Goal: Task Accomplishment & Management: Manage account settings

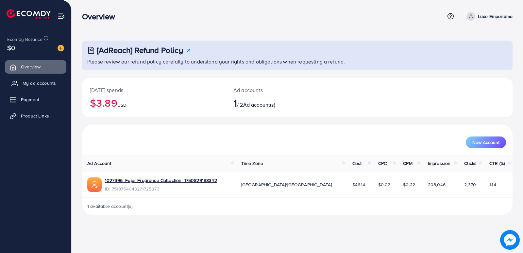
click at [34, 83] on span "My ad accounts" at bounding box center [39, 83] width 33 height 7
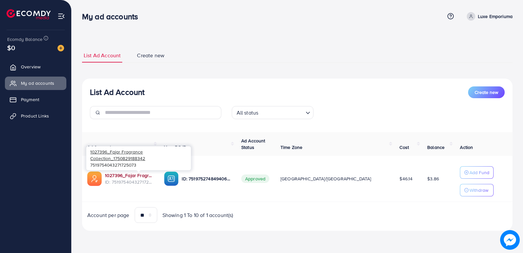
click at [121, 173] on link "1027396_Fajar Fragrance Collection_1750829188342" at bounding box center [129, 175] width 49 height 7
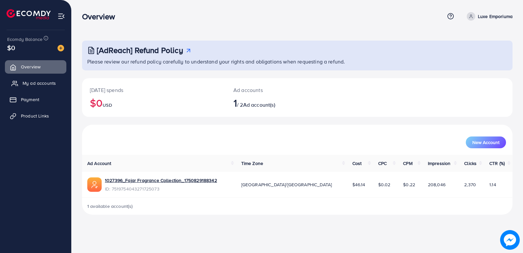
click at [27, 80] on span "My ad accounts" at bounding box center [39, 83] width 33 height 7
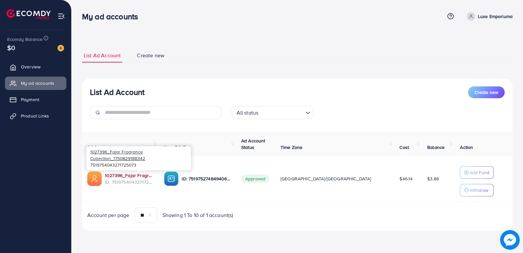
click at [144, 173] on link "1027396_Fajar Fragrance Collection_1750829188342" at bounding box center [129, 175] width 49 height 7
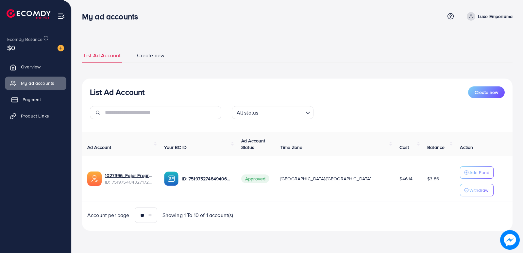
click at [35, 96] on span "Payment" at bounding box center [32, 99] width 18 height 7
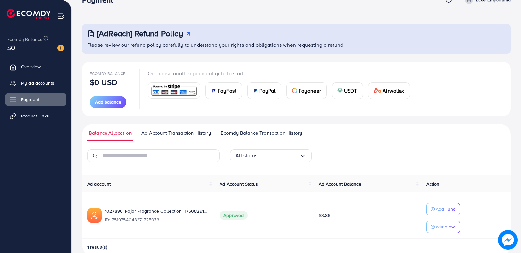
scroll to position [30, 0]
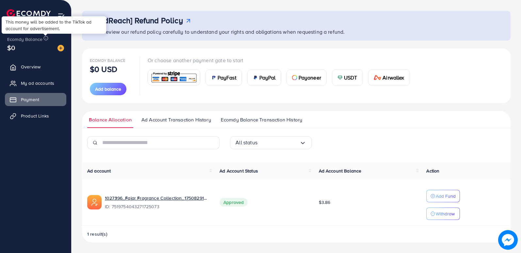
click at [45, 38] on icon at bounding box center [45, 38] width 5 height 5
click at [254, 118] on span "Ecomdy Balance Transaction History" at bounding box center [261, 119] width 81 height 7
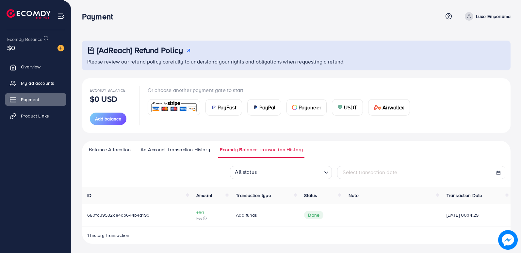
scroll to position [1, 0]
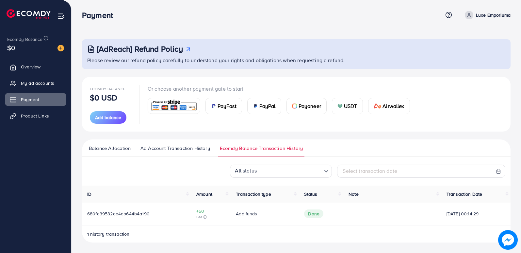
click at [187, 146] on span "Ad Account Transaction History" at bounding box center [176, 147] width 70 height 7
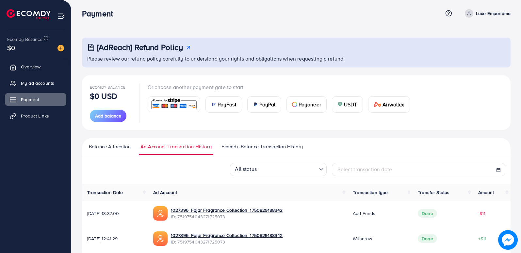
scroll to position [4, 0]
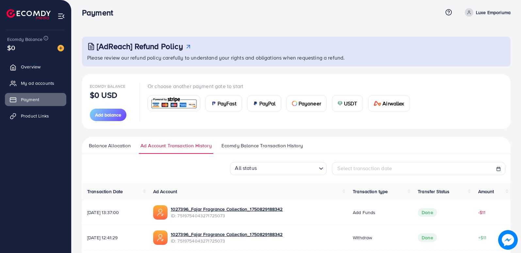
click at [118, 145] on span "Balance Allocation" at bounding box center [110, 145] width 42 height 7
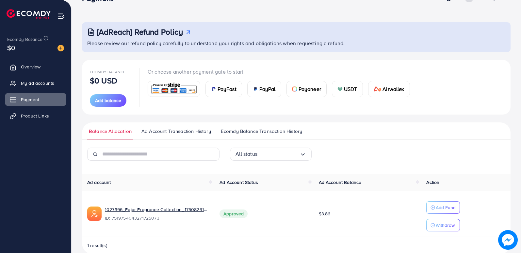
scroll to position [30, 0]
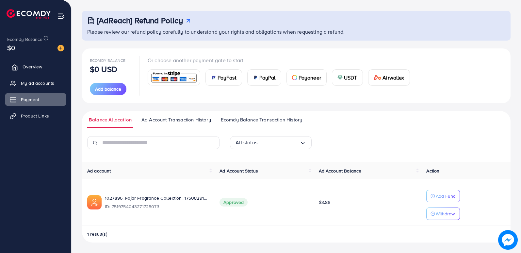
click at [30, 66] on span "Overview" at bounding box center [33, 66] width 20 height 7
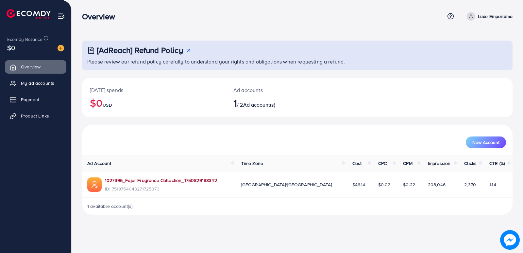
click at [150, 179] on link "1027396_Fajar Fragrance Collection_1750829188342" at bounding box center [161, 180] width 112 height 7
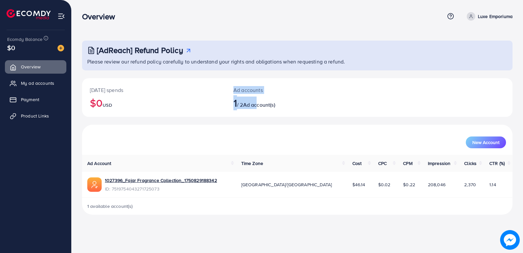
drag, startPoint x: 262, startPoint y: 103, endPoint x: 211, endPoint y: 135, distance: 59.5
click at [211, 135] on div "Today's spends $0 USD Ad accounts 1 / 2 Ad account(s) New Account Ad Account Ti…" at bounding box center [297, 146] width 430 height 137
click at [158, 114] on div "Today's spends $0 USD" at bounding box center [153, 97] width 143 height 39
click at [336, 15] on icon at bounding box center [471, 16] width 5 height 5
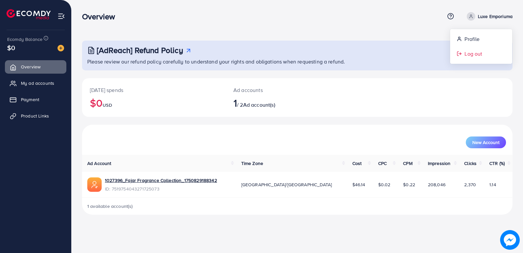
click at [336, 50] on span "Log out" at bounding box center [473, 54] width 18 height 8
click at [188, 48] on icon at bounding box center [188, 50] width 7 height 7
click at [38, 79] on link "My ad accounts" at bounding box center [35, 82] width 61 height 13
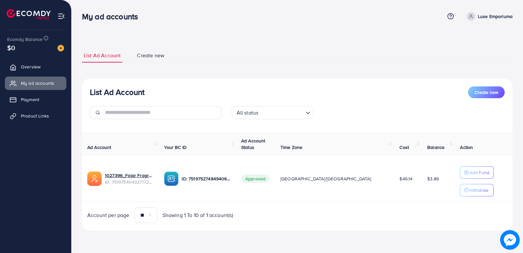
click at [148, 53] on span "Create new" at bounding box center [150, 56] width 27 height 8
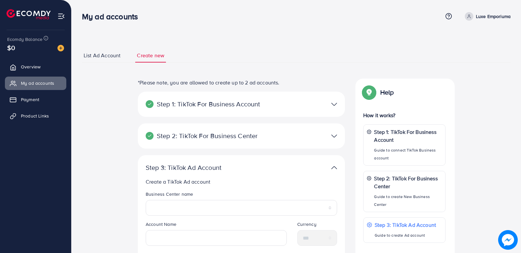
click at [270, 124] on div "Step 2: TikTok For Business Center Business Center is a powerful business manag…" at bounding box center [241, 135] width 207 height 25
click at [108, 53] on span "List Ad Account" at bounding box center [102, 56] width 37 height 8
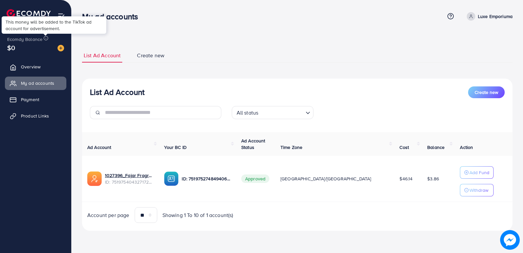
click at [46, 36] on icon at bounding box center [45, 38] width 5 height 5
click at [61, 46] on img at bounding box center [61, 48] width 7 height 7
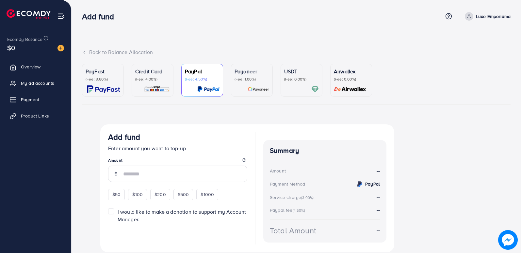
scroll to position [23, 0]
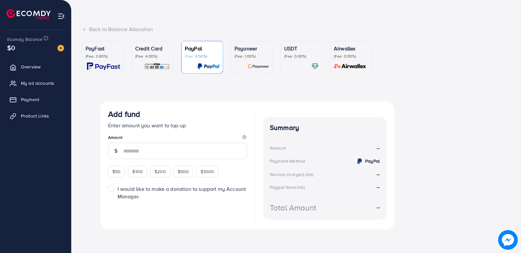
click at [145, 56] on p "(Fee: 4.00%)" at bounding box center [152, 56] width 35 height 5
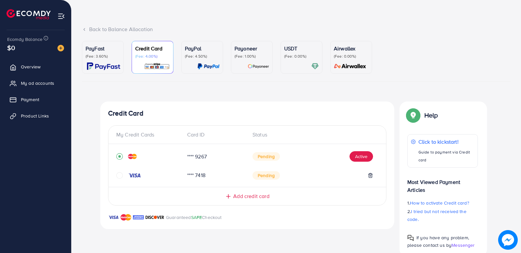
click at [121, 174] on icon "circle" at bounding box center [119, 175] width 7 height 7
click at [119, 155] on icon "circle" at bounding box center [119, 155] width 7 height 7
click at [35, 80] on span "My ad accounts" at bounding box center [39, 83] width 33 height 7
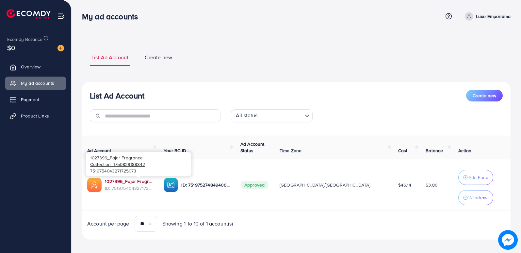
click at [131, 178] on link "1027396_Fajar Fragrance Collection_1750829188342" at bounding box center [129, 181] width 48 height 7
